Goal: Book appointment/travel/reservation

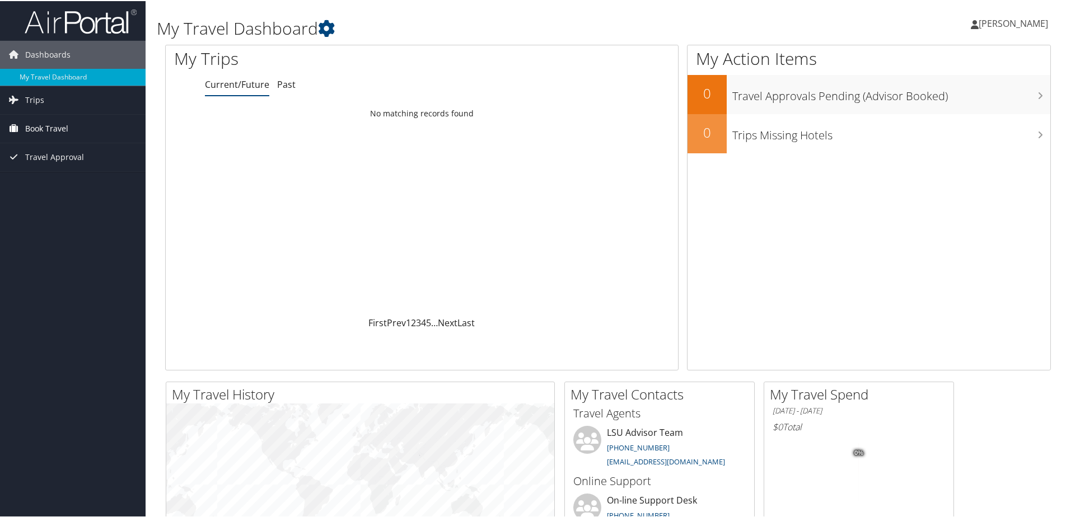
click at [39, 126] on span "Book Travel" at bounding box center [46, 128] width 43 height 28
click at [37, 88] on span "Trips" at bounding box center [34, 99] width 19 height 28
click at [68, 165] on link "Book/Manage Online Trips" at bounding box center [73, 166] width 146 height 17
